Goal: Transaction & Acquisition: Complete application form

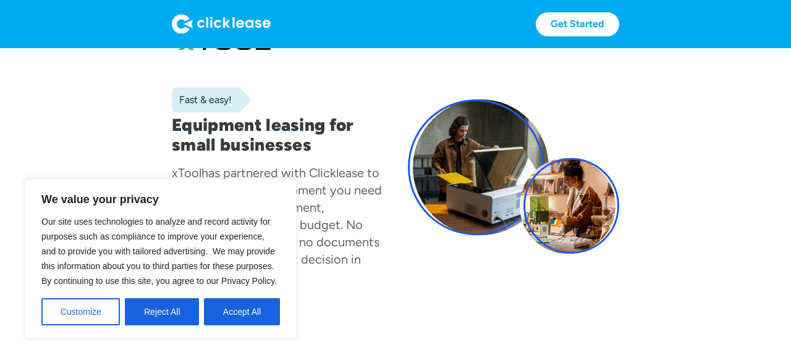
scroll to position [131, 0]
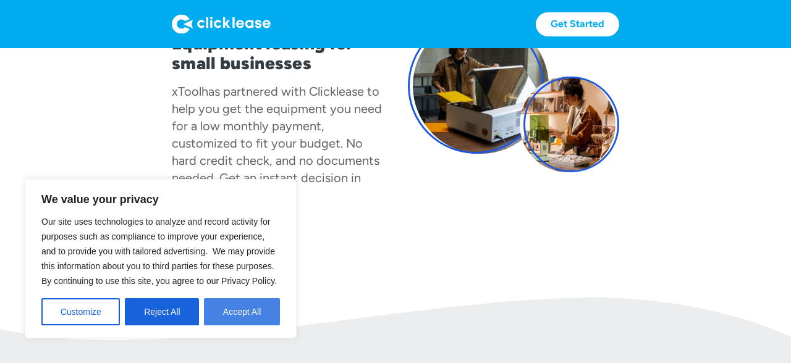
click at [234, 303] on button "Accept All" at bounding box center [242, 311] width 76 height 27
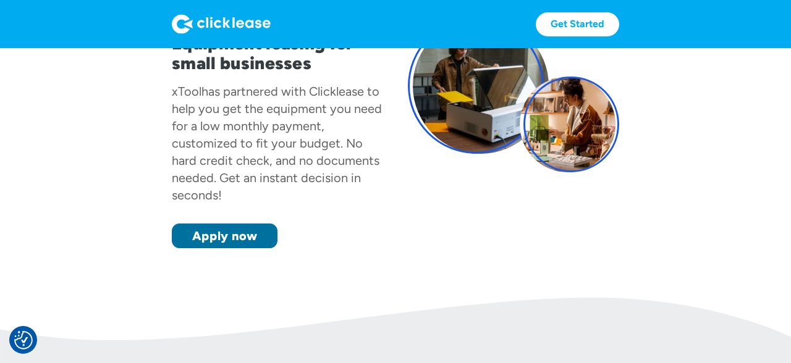
click at [231, 235] on link "Apply now" at bounding box center [225, 236] width 106 height 25
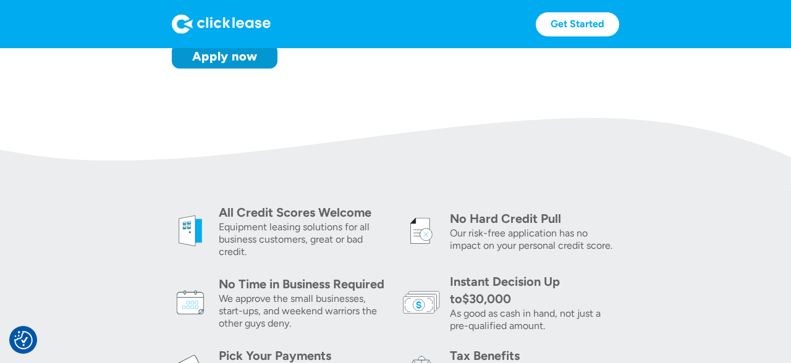
scroll to position [49, 0]
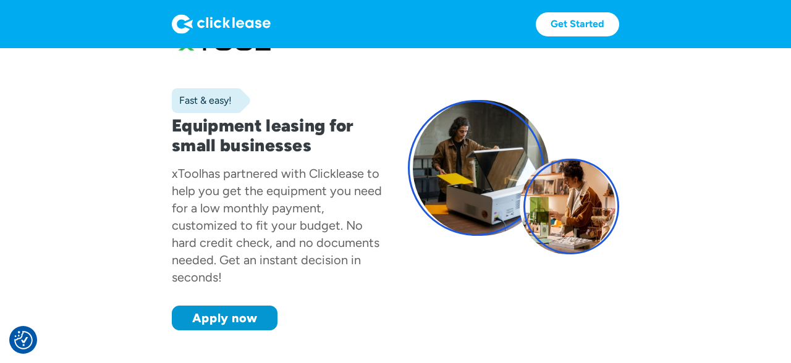
click at [232, 22] on img at bounding box center [221, 24] width 99 height 20
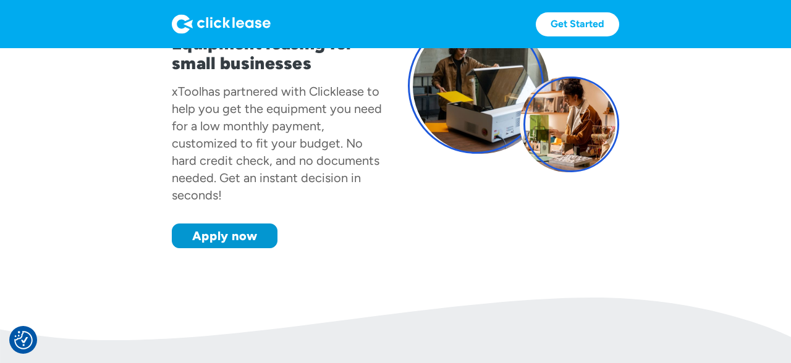
scroll to position [0, 0]
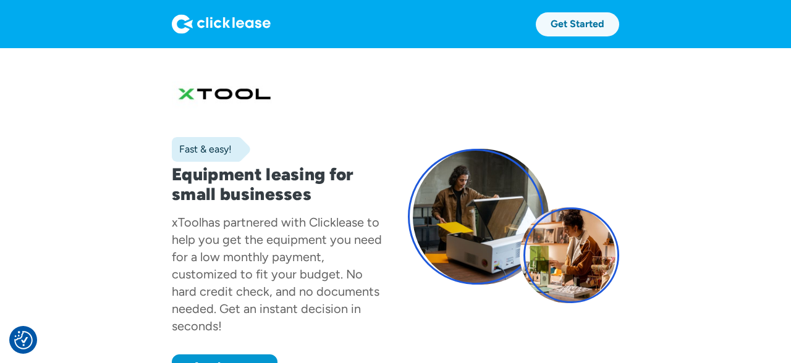
click at [586, 24] on link "Get Started" at bounding box center [577, 24] width 83 height 24
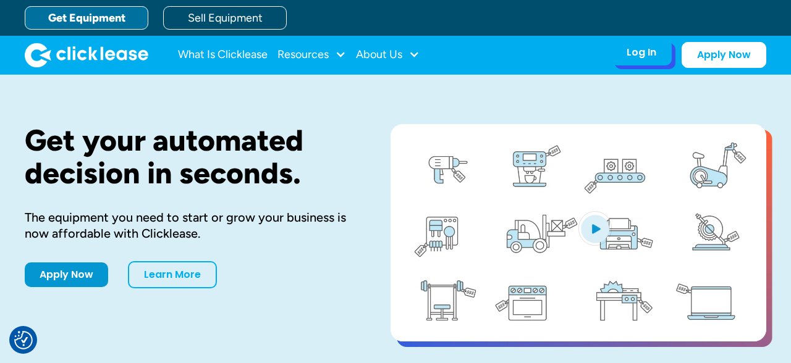
click at [636, 62] on div "Log In Account login I use Clicklease to get my equipment Partner Portal I offe…" at bounding box center [641, 53] width 61 height 26
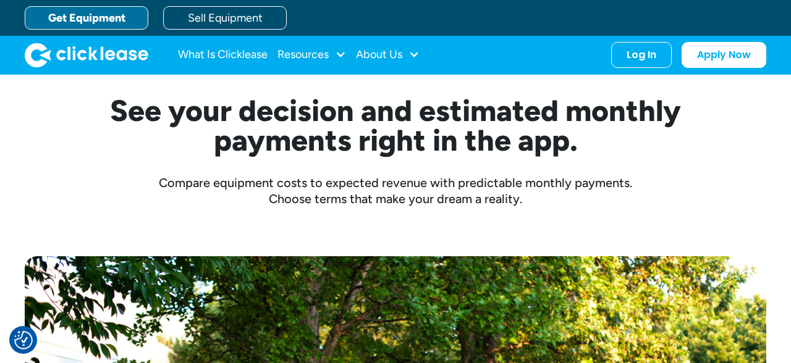
scroll to position [262, 0]
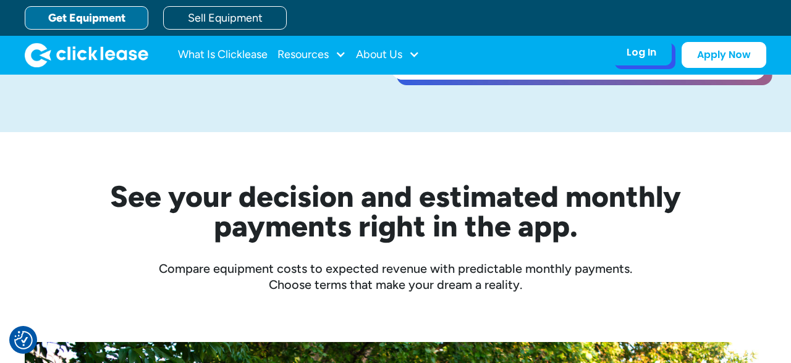
click at [652, 62] on div "Log In Account login I use Clicklease to get my equipment Partner Portal I offe…" at bounding box center [641, 53] width 61 height 26
click at [647, 52] on div "Log In" at bounding box center [641, 52] width 30 height 12
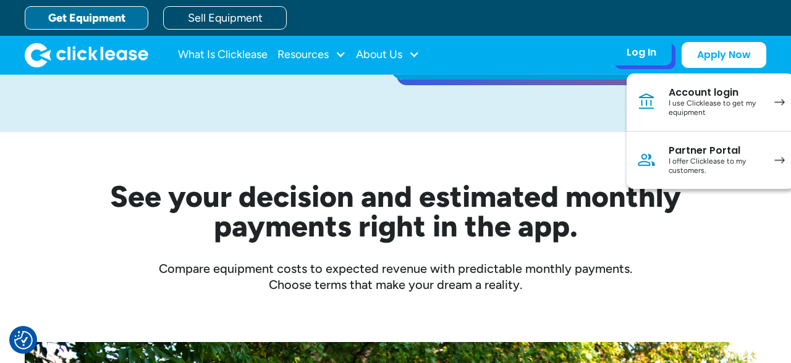
click at [695, 91] on div "Account login" at bounding box center [714, 92] width 93 height 12
